Goal: Task Accomplishment & Management: Complete application form

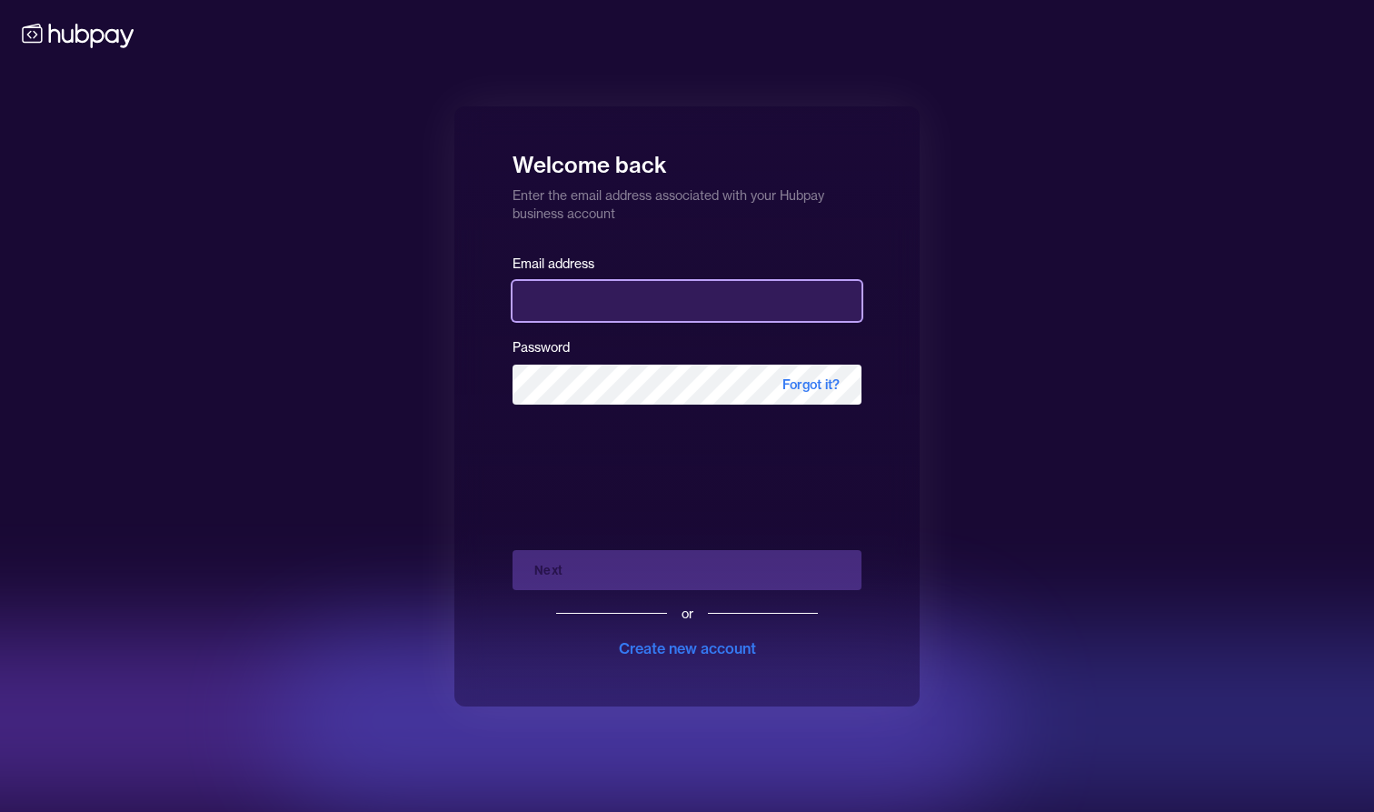
type input "**********"
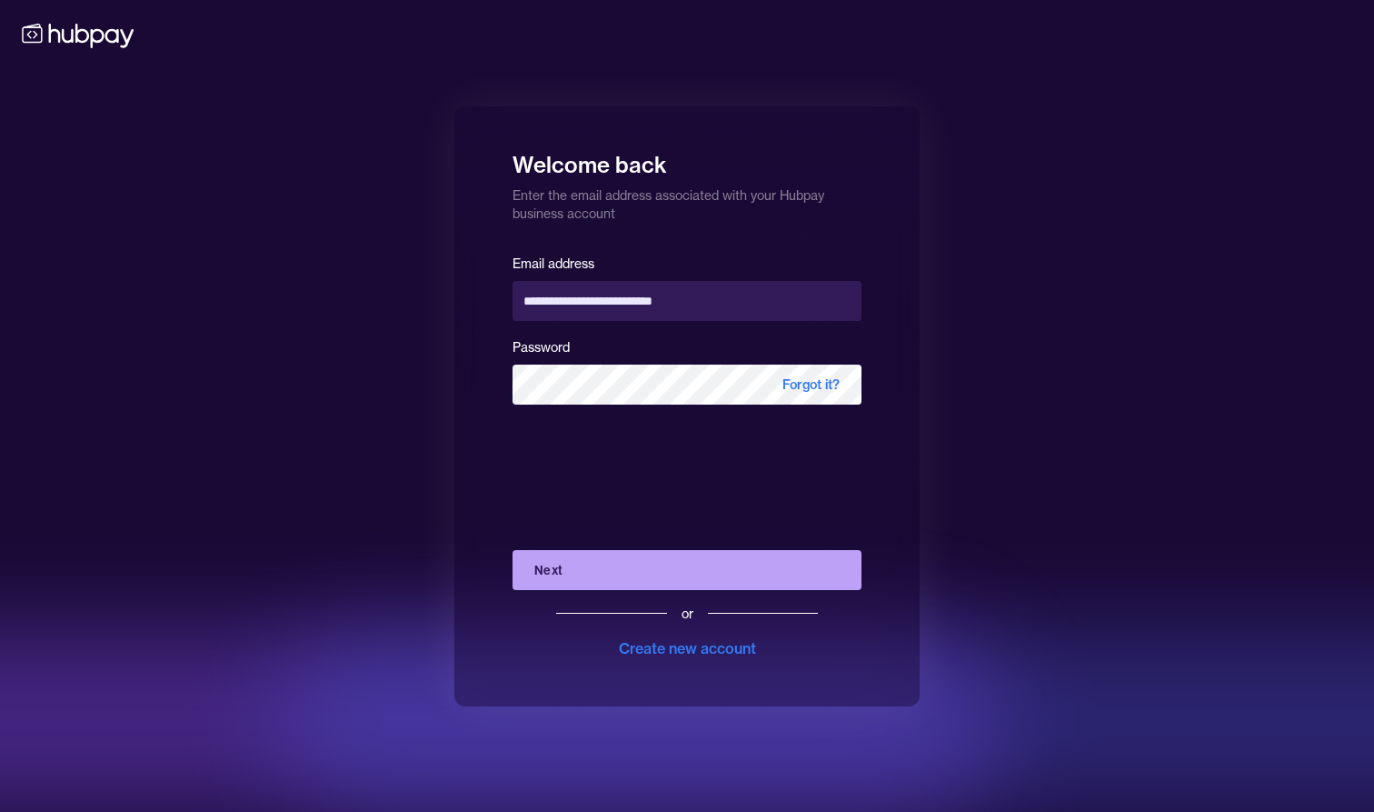
click at [686, 561] on button "Next" at bounding box center [687, 570] width 349 height 40
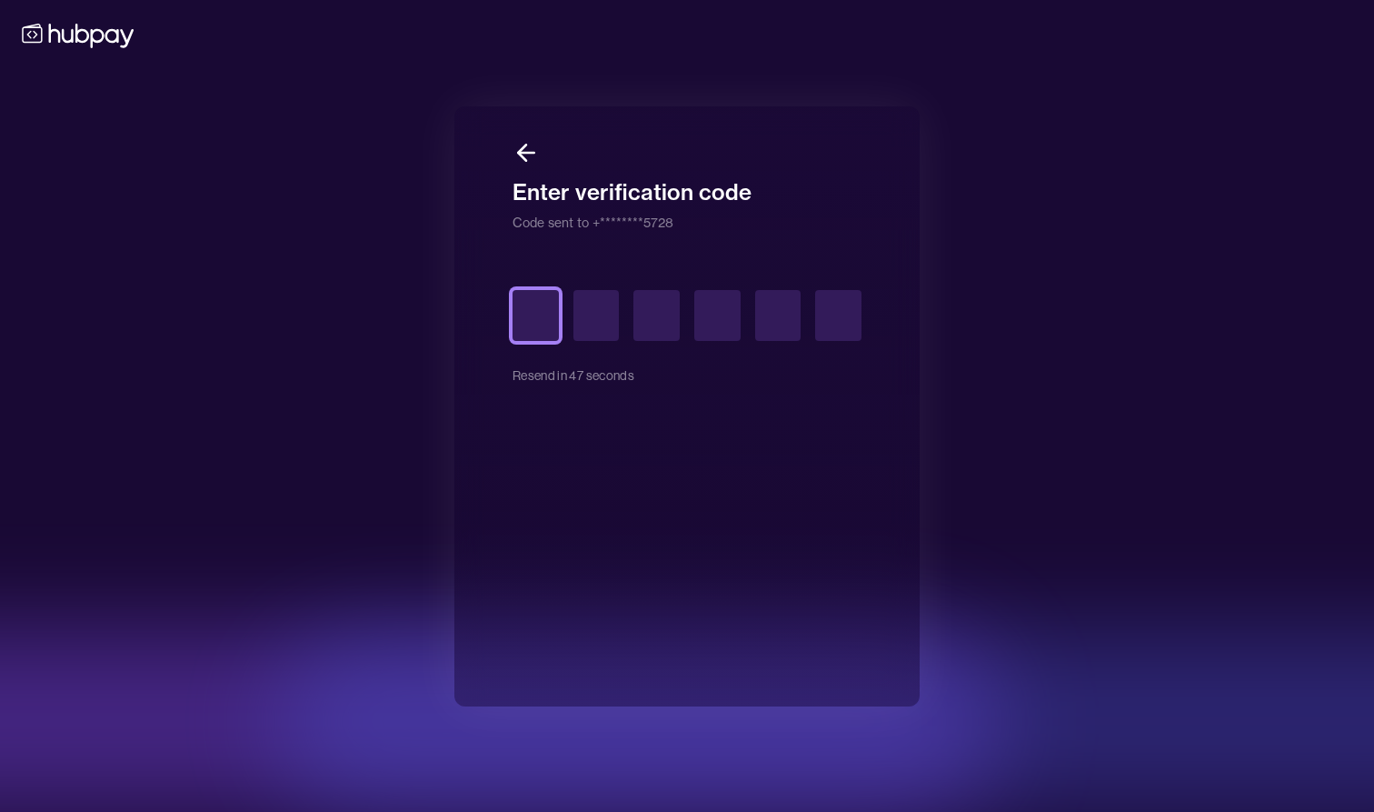
type input "*"
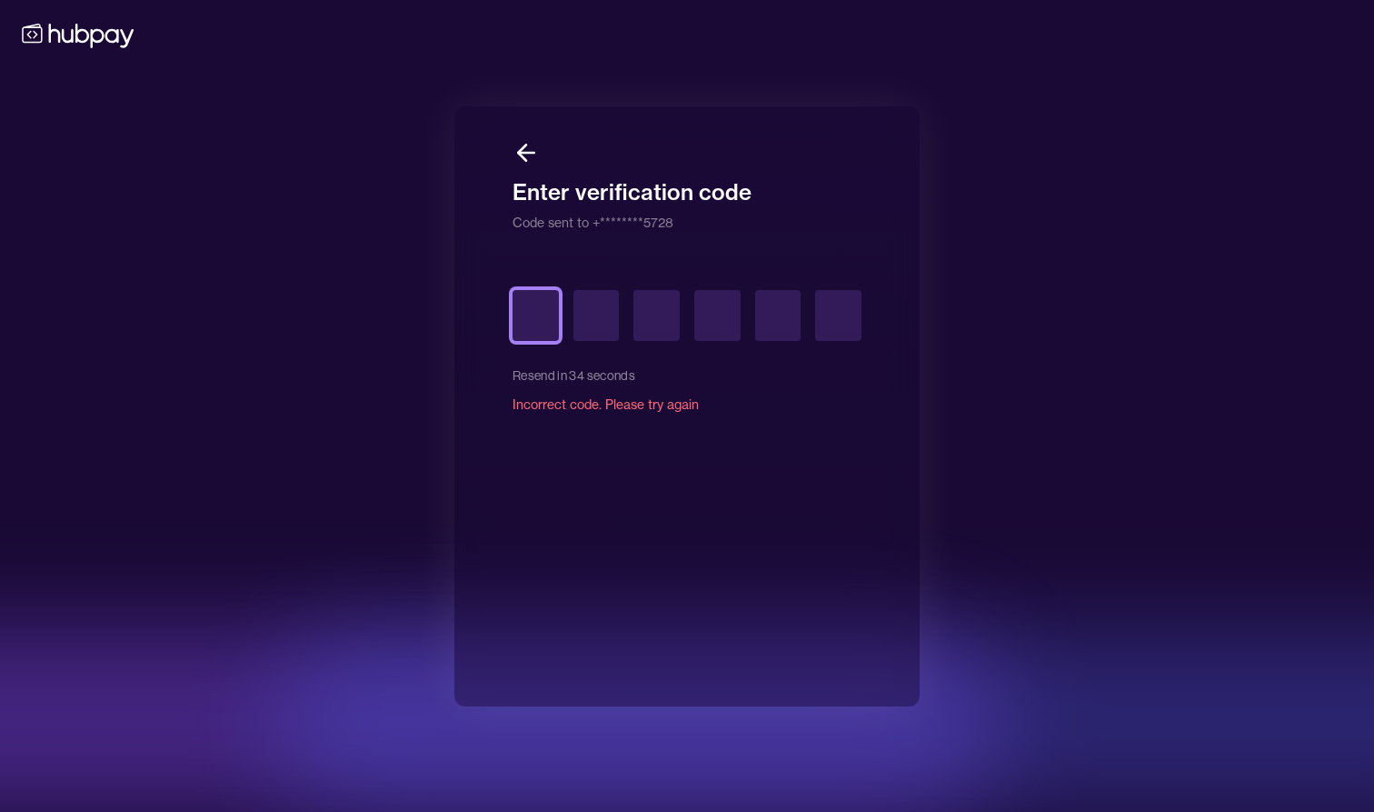
click at [533, 313] on input "text" at bounding box center [536, 315] width 46 height 51
type input "*"
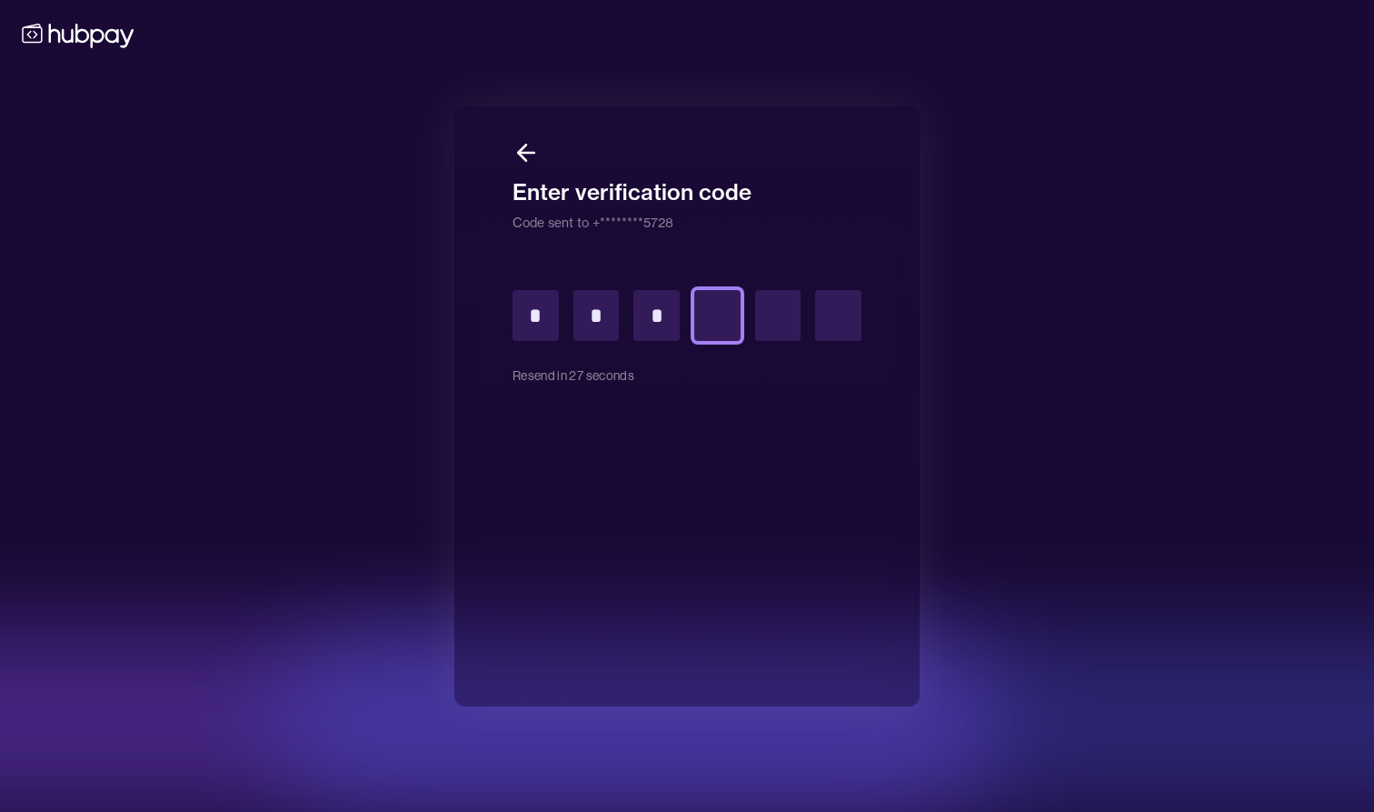
type input "*"
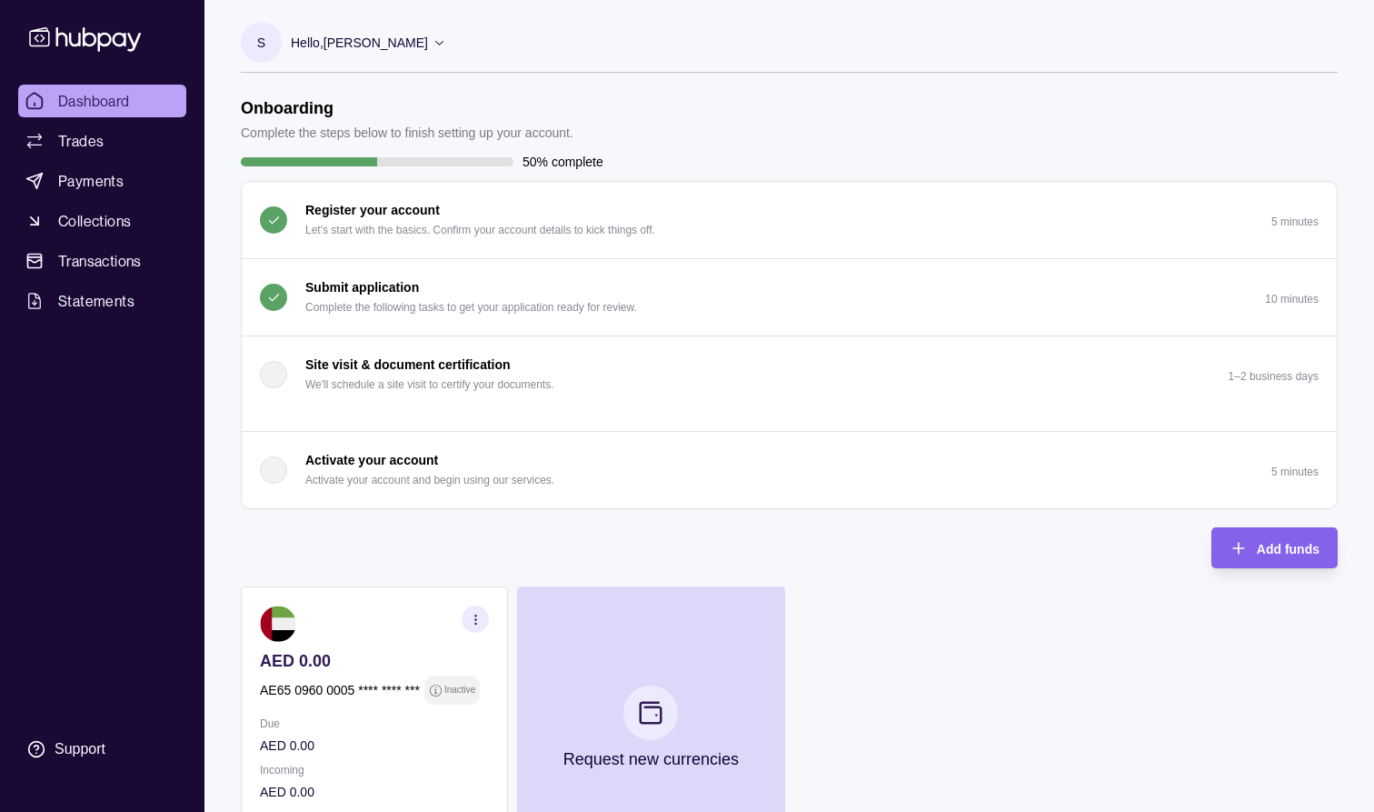
click at [544, 275] on button "Submit application Complete the following tasks to get your application ready f…" at bounding box center [789, 297] width 1095 height 76
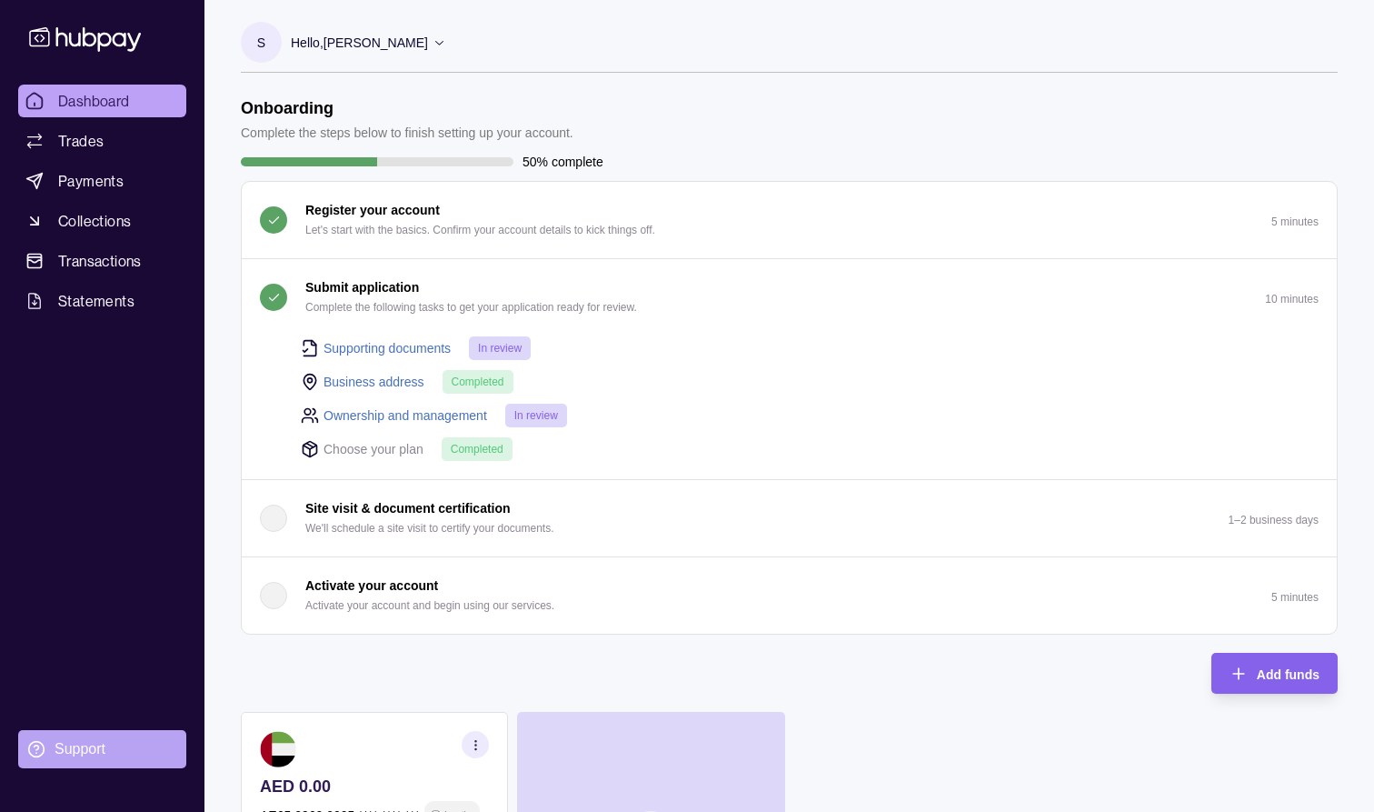
click at [85, 742] on div "Support" at bounding box center [80, 749] width 51 height 20
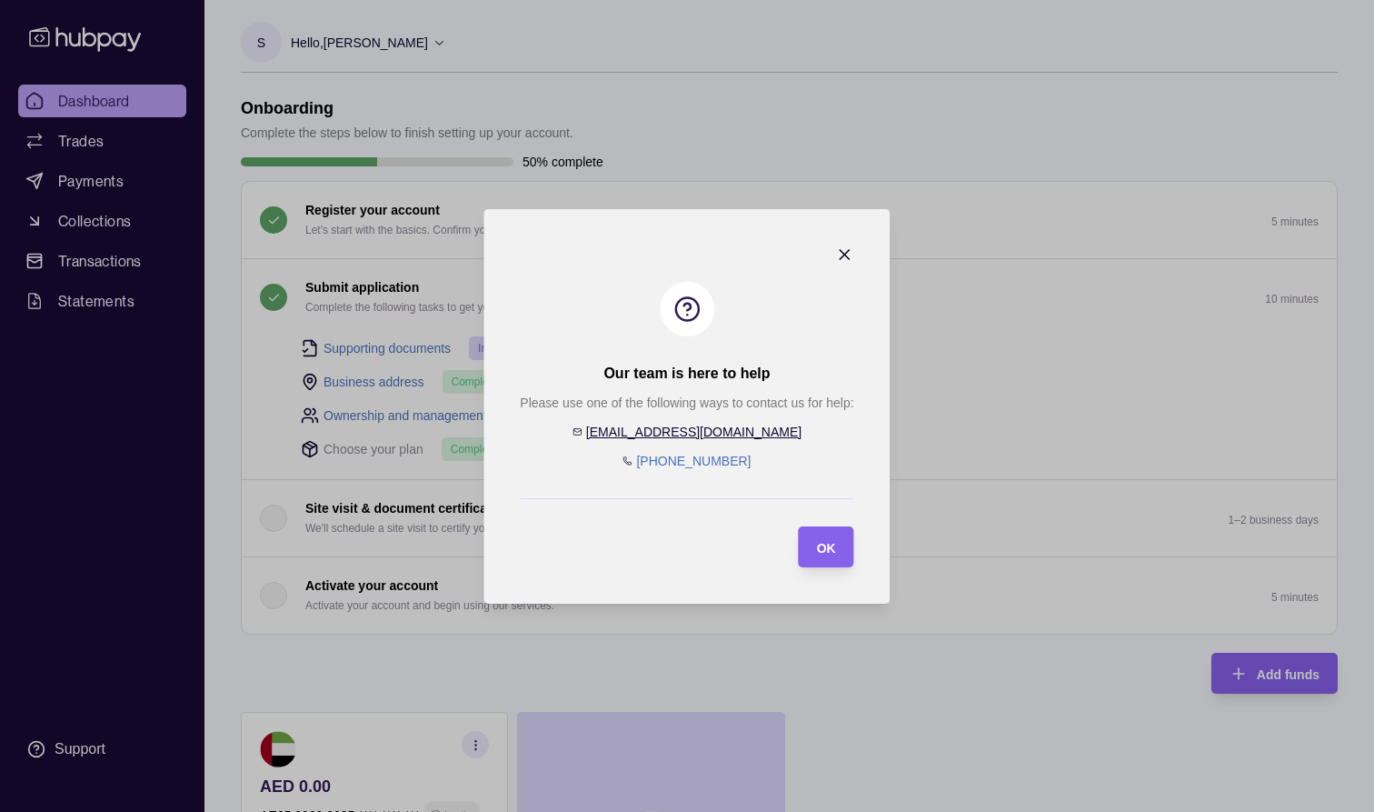
click at [702, 429] on link "[EMAIL_ADDRESS][DOMAIN_NAME]" at bounding box center [693, 431] width 215 height 15
click at [848, 249] on icon "button" at bounding box center [845, 254] width 18 height 18
